Goal: Complete application form

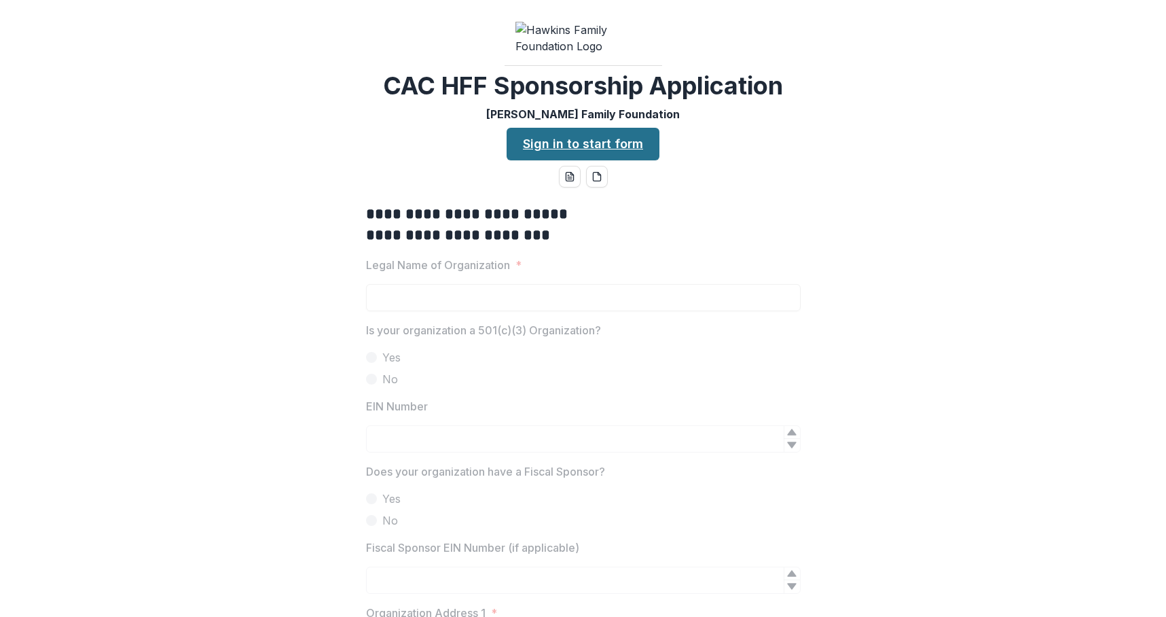
click at [594, 160] on link "Sign in to start form" at bounding box center [583, 144] width 153 height 33
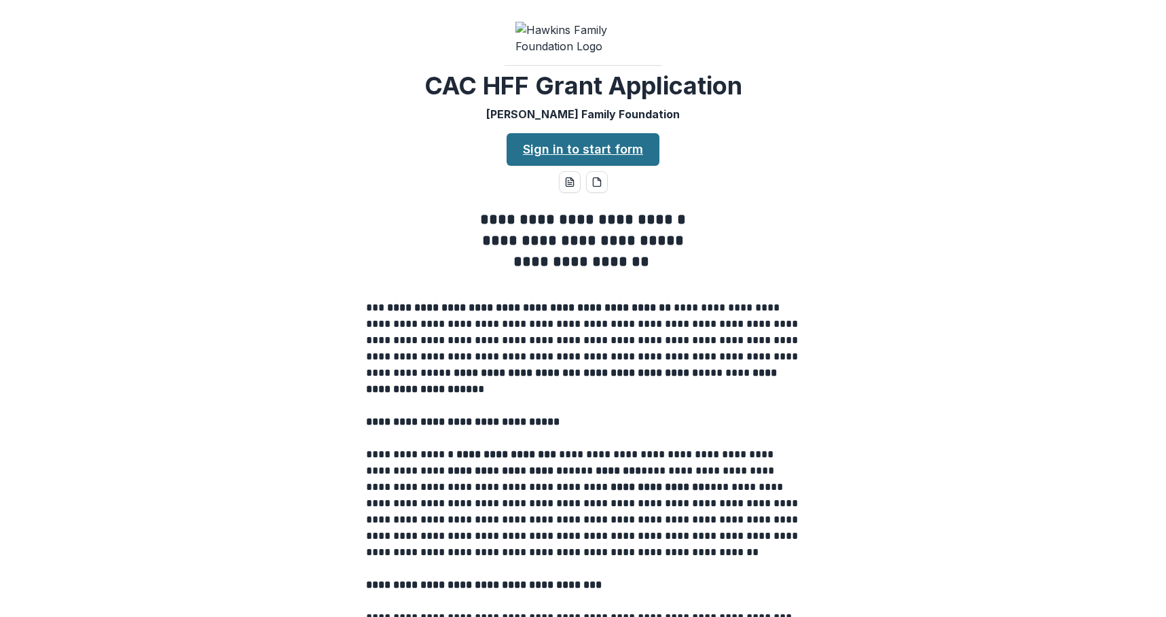
click at [588, 166] on link "Sign in to start form" at bounding box center [583, 149] width 153 height 33
click at [562, 166] on link "Sign in to start form" at bounding box center [583, 149] width 153 height 33
